Goal: Answer question/provide support: Share knowledge or assist other users

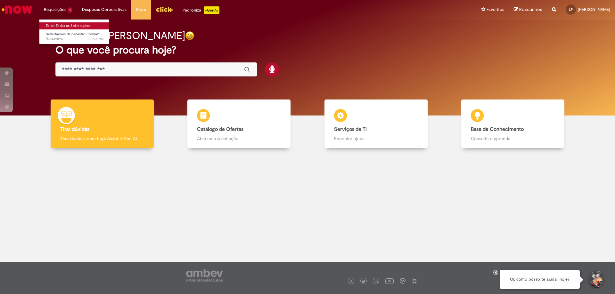
click at [70, 25] on link "Exibir Todas as Solicitações" at bounding box center [74, 25] width 70 height 7
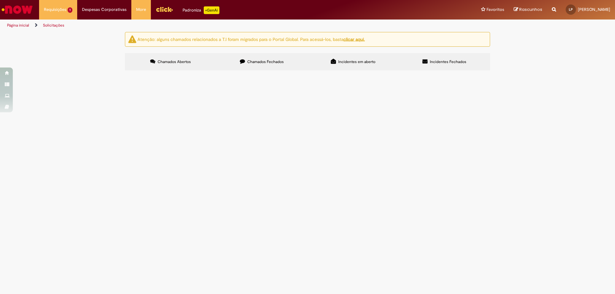
click at [0, 0] on img at bounding box center [0, 0] width 0 height 0
drag, startPoint x: 383, startPoint y: 115, endPoint x: 377, endPoint y: 114, distance: 6.5
click at [0, 0] on td "Cliente está bloqueado área de risco, queria entender o por que, cliente é PDV …" at bounding box center [0, 0] width 0 height 0
click at [0, 0] on span "Cliente está bloqueado área de risco, queria entender o por que, cliente é PDV …" at bounding box center [0, 0] width 0 height 0
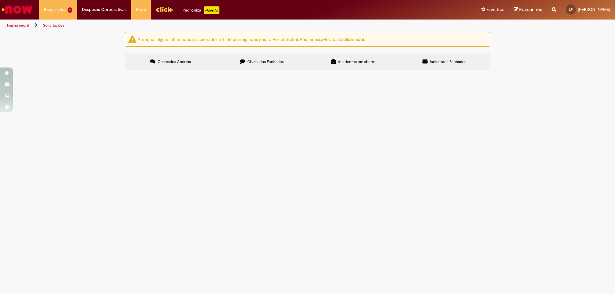
click at [0, 0] on span "Cliente está bloqueado área de risco, queria entender o por que, cliente é PDV …" at bounding box center [0, 0] width 0 height 0
click at [0, 0] on span "Solicitações de cadastro Promax" at bounding box center [0, 0] width 0 height 0
click at [0, 0] on span "Cliente está bloqueado área de risco, queria entender o por que, cliente é PDV …" at bounding box center [0, 0] width 0 height 0
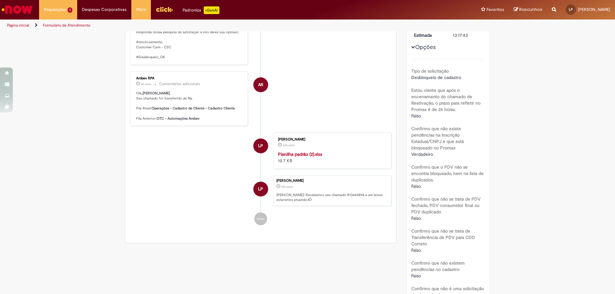
click at [164, 206] on li "LP Luiz Eduardo Bicalho Pereira 24h atrás 24 horas atrás Ola! Recebemos seu cha…" at bounding box center [260, 191] width 261 height 31
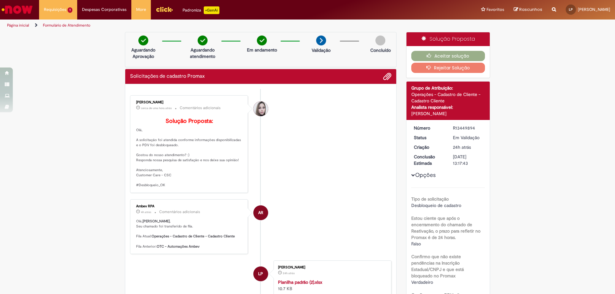
scroll to position [96, 0]
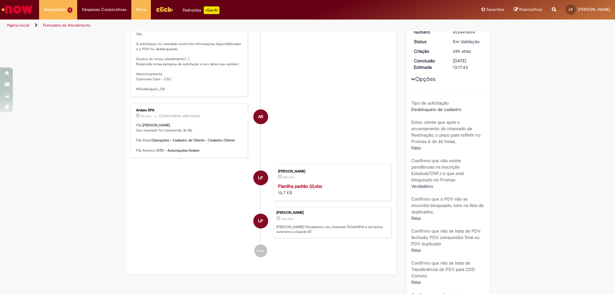
click at [288, 189] on strong "Planilha padrão (2).xlsx" at bounding box center [300, 187] width 44 height 6
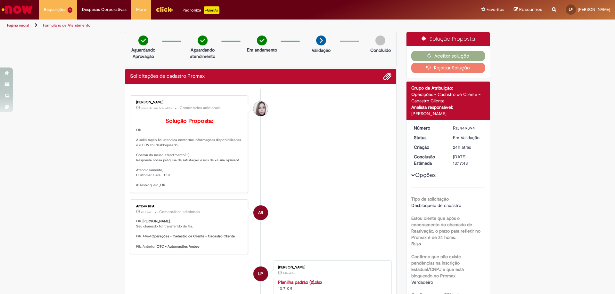
click at [330, 135] on li "Daniele Aparecida Queiroz cerca de uma hora atrás cerca de uma hora atrás Comen…" at bounding box center [260, 144] width 261 height 98
click at [455, 68] on button "Rejeitar Solução" at bounding box center [448, 68] width 74 height 10
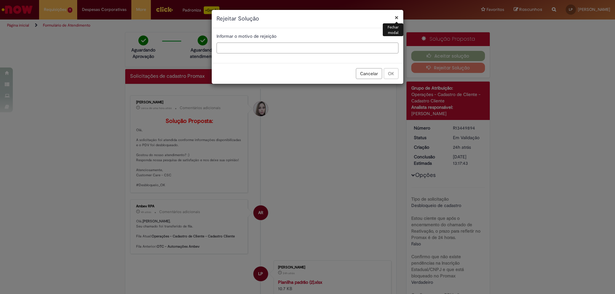
click at [273, 49] on input "text" at bounding box center [308, 48] width 182 height 11
type input "**********"
click at [398, 70] on button "OK" at bounding box center [391, 73] width 15 height 11
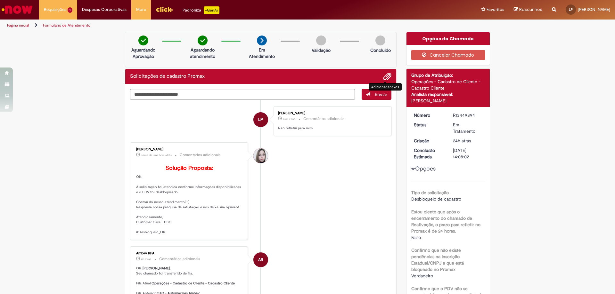
click at [389, 75] on button "Adicionar anexos" at bounding box center [387, 76] width 8 height 8
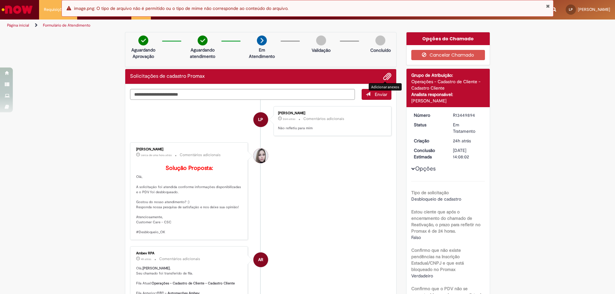
click at [388, 76] on span "Adicionar anexos" at bounding box center [387, 77] width 8 height 8
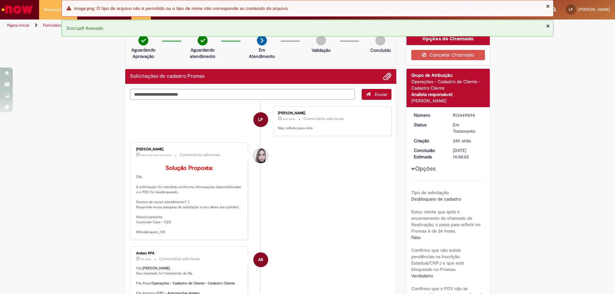
click at [375, 92] on span "Enviar" at bounding box center [381, 95] width 12 height 6
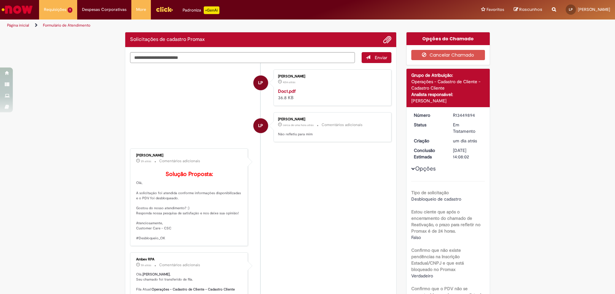
click at [178, 84] on li "LP [PERSON_NAME] 42m atrás 42 minutos atrás Doc1.pdf 36.8 KB" at bounding box center [260, 88] width 261 height 37
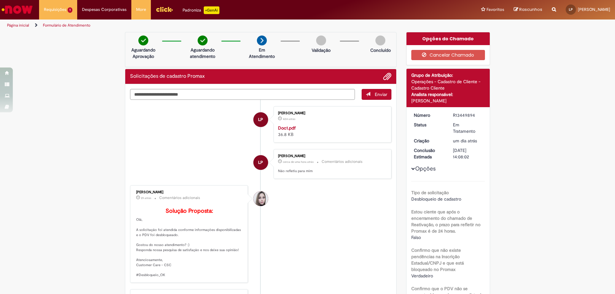
drag, startPoint x: 451, startPoint y: 116, endPoint x: 477, endPoint y: 116, distance: 25.6
click at [477, 116] on div "R13449894" at bounding box center [468, 115] width 30 height 6
copy div "R13449894"
